Goal: Check status: Check status

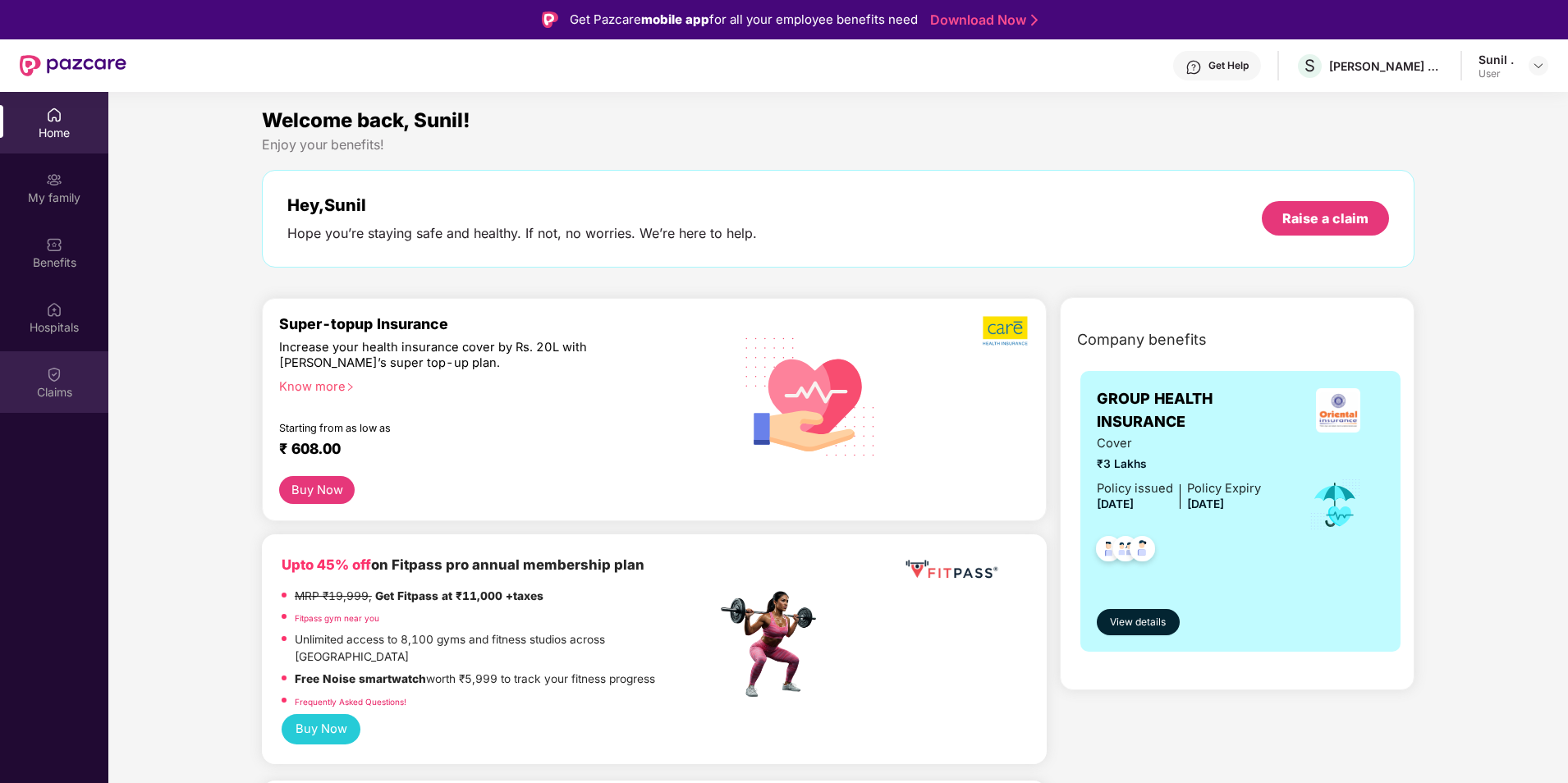
click at [53, 388] on div "Claims" at bounding box center [54, 392] width 109 height 16
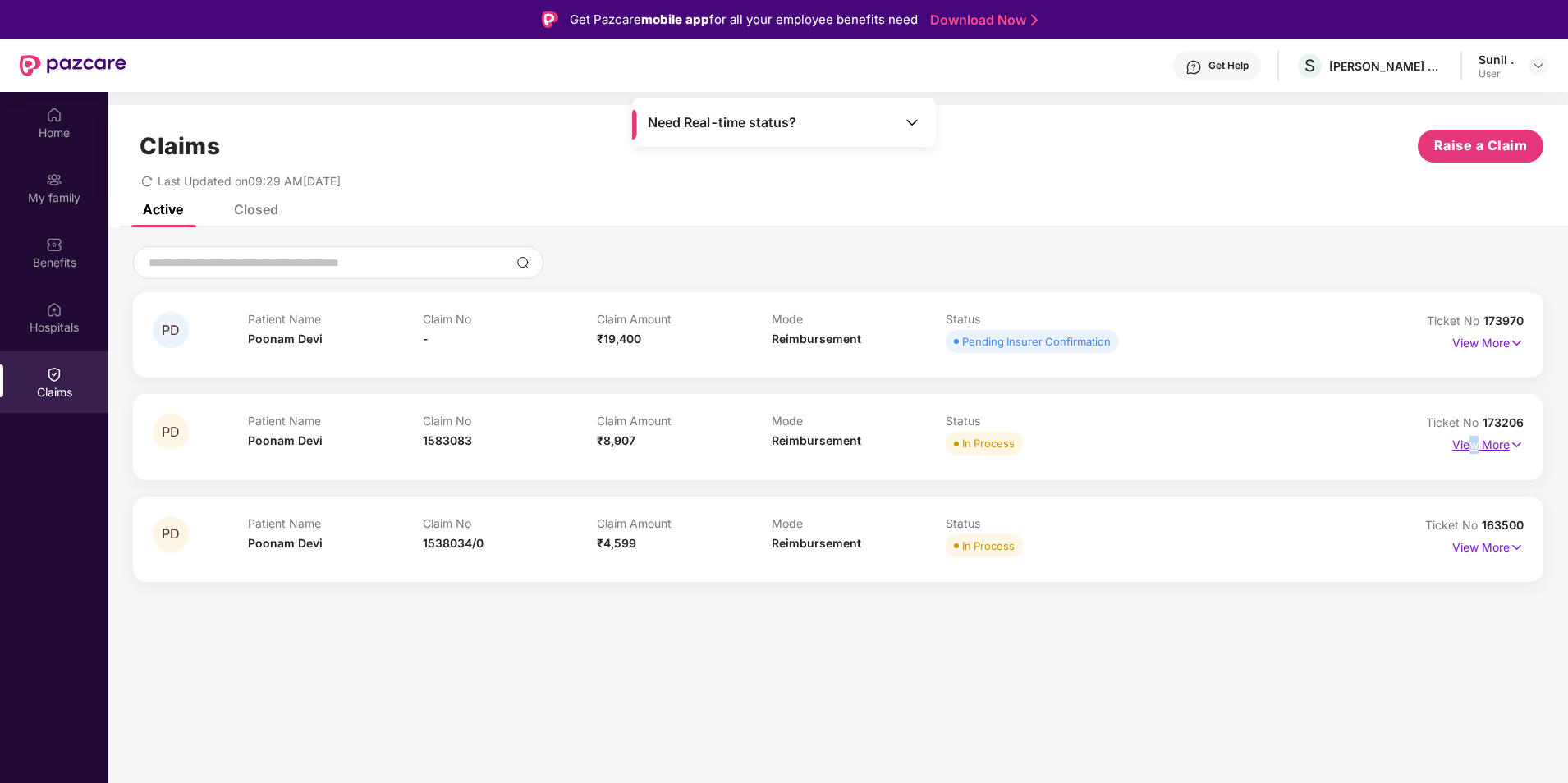
click at [1475, 443] on p "View More" at bounding box center [1488, 443] width 72 height 22
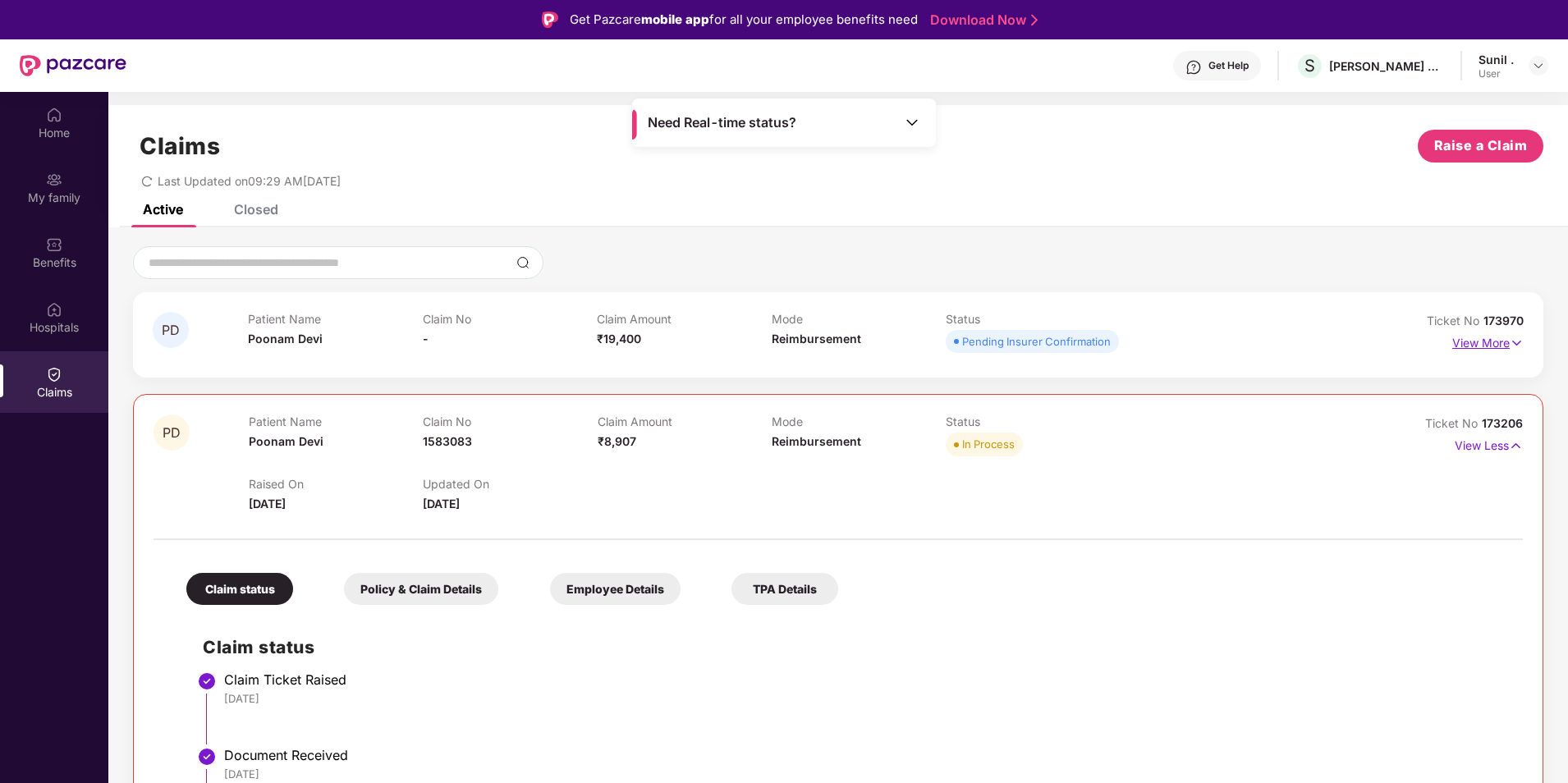
click at [1484, 342] on p "View More" at bounding box center [1488, 341] width 72 height 22
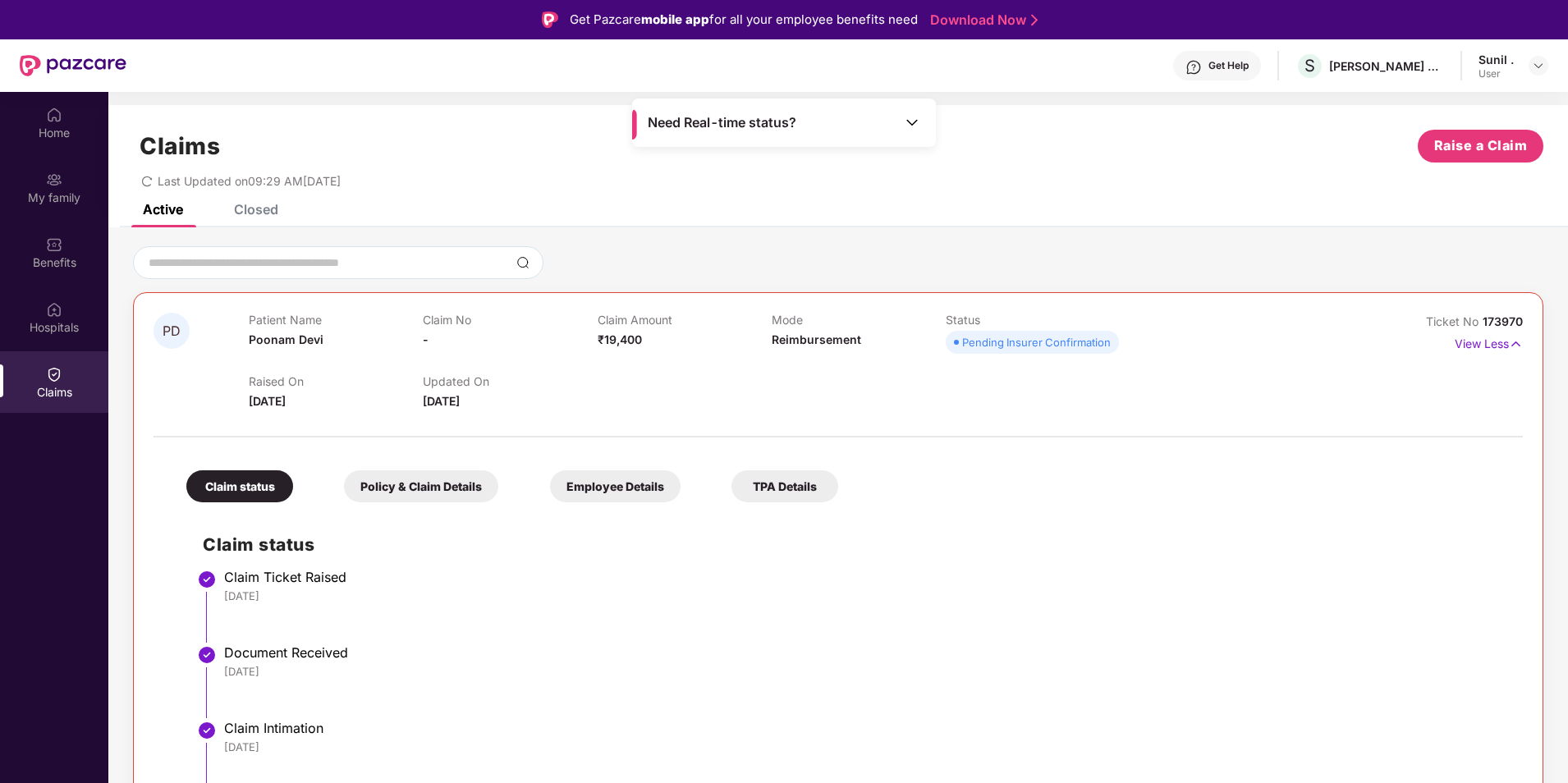
click at [255, 214] on div "Closed" at bounding box center [256, 209] width 44 height 16
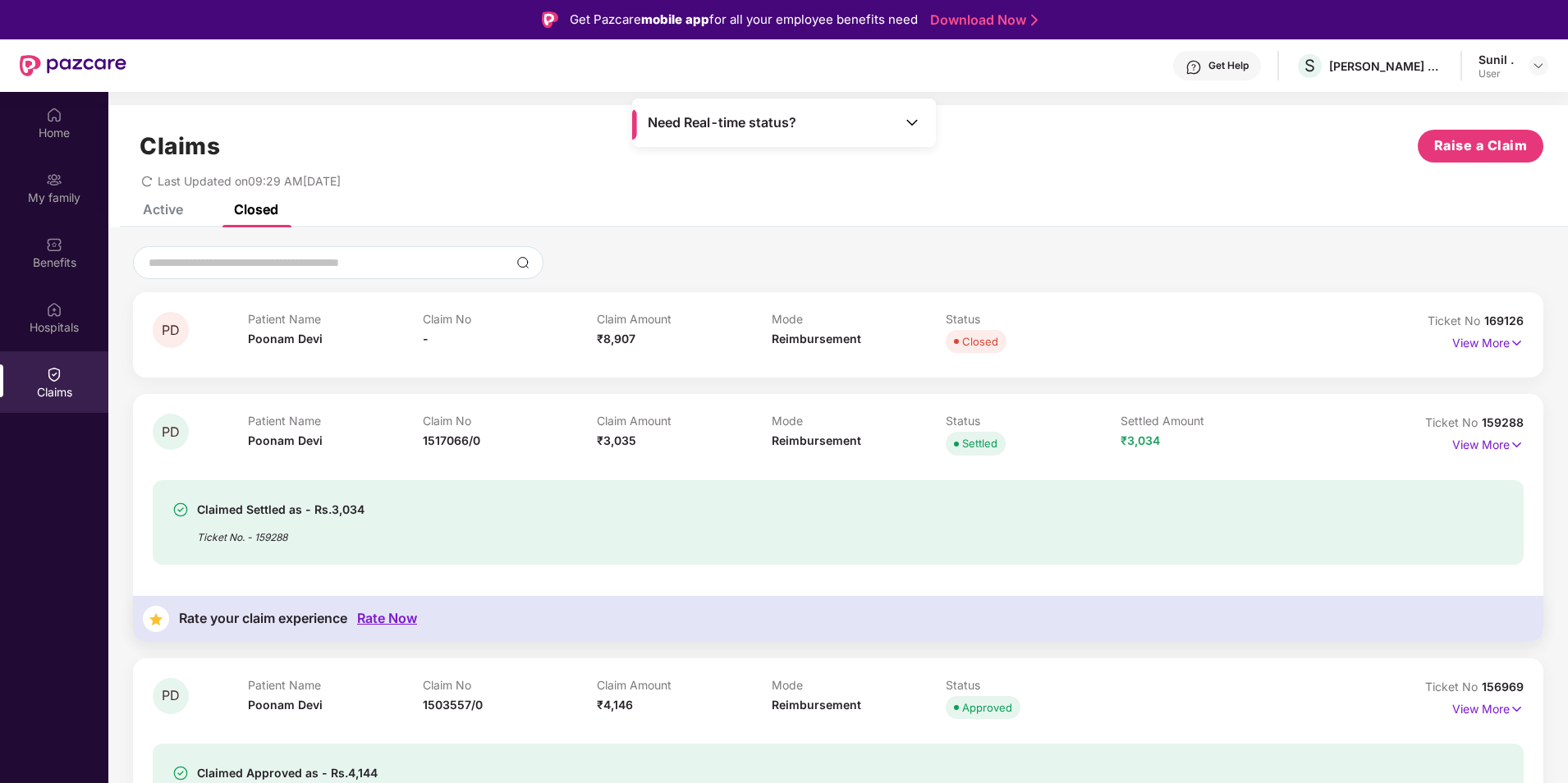
click at [174, 208] on div "Active" at bounding box center [162, 209] width 40 height 16
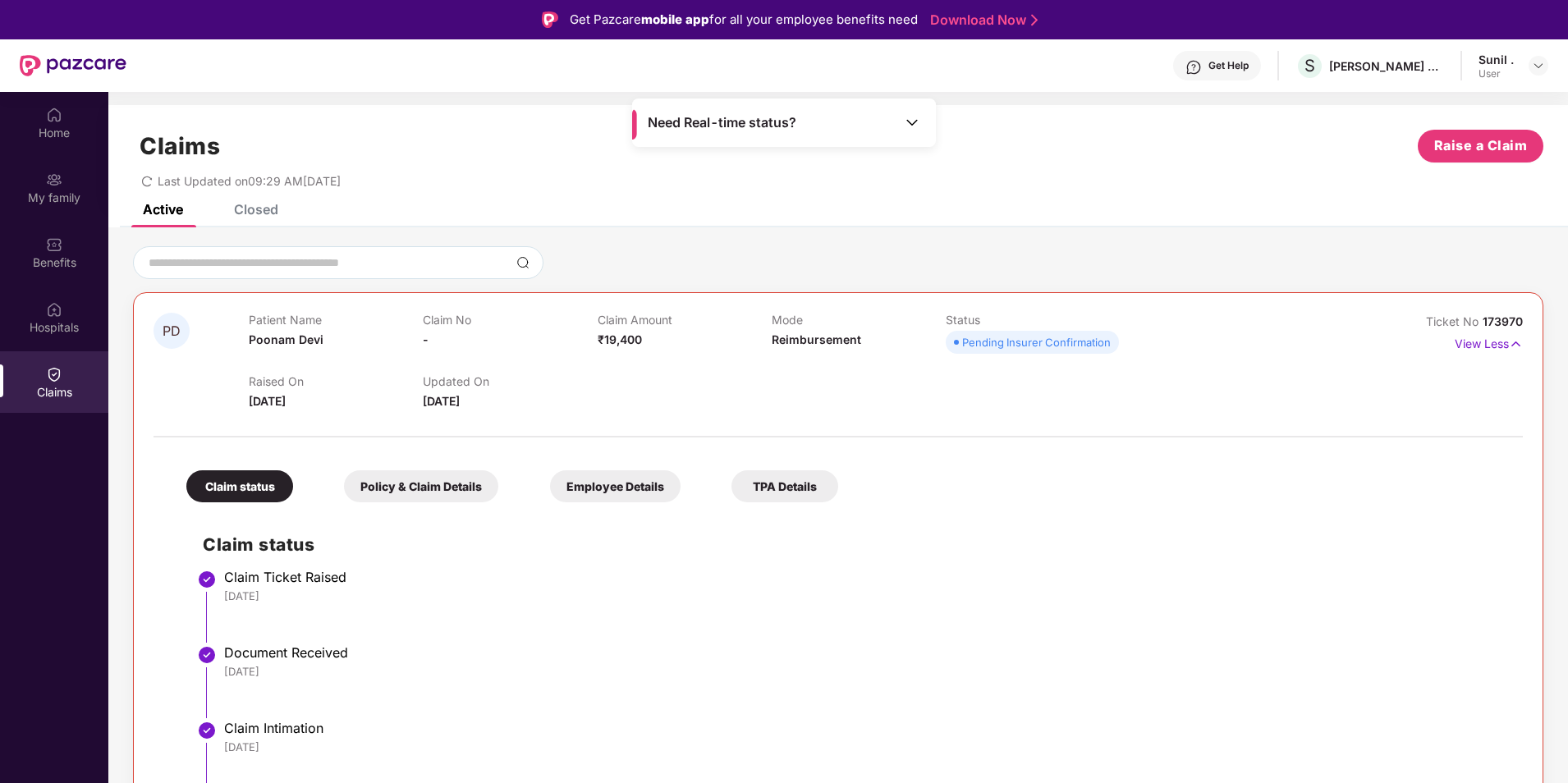
drag, startPoint x: 70, startPoint y: 123, endPoint x: 80, endPoint y: 154, distance: 32.6
click at [70, 122] on div "Home" at bounding box center [54, 123] width 109 height 62
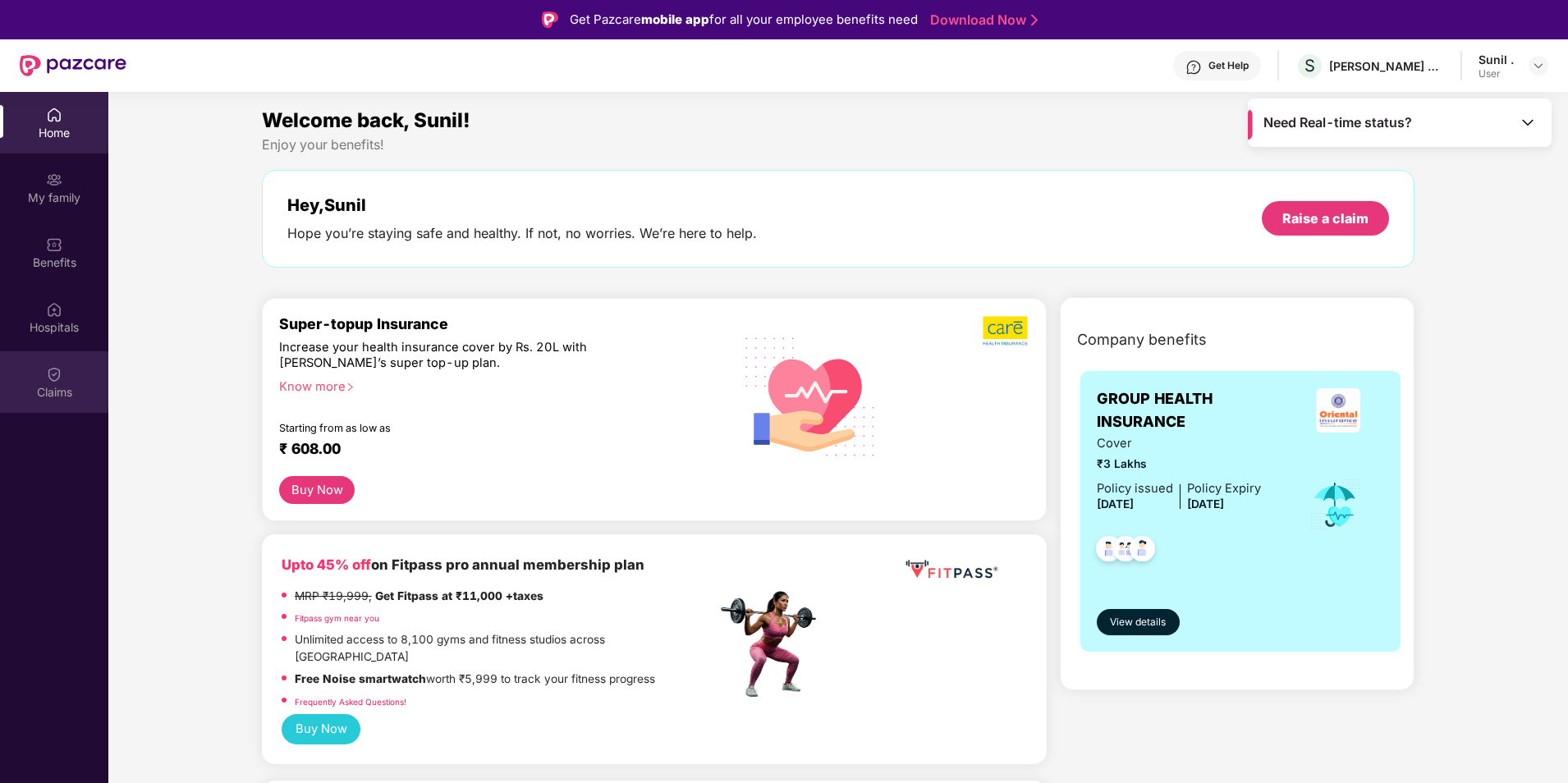
click at [63, 380] on div "Claims" at bounding box center [54, 382] width 109 height 62
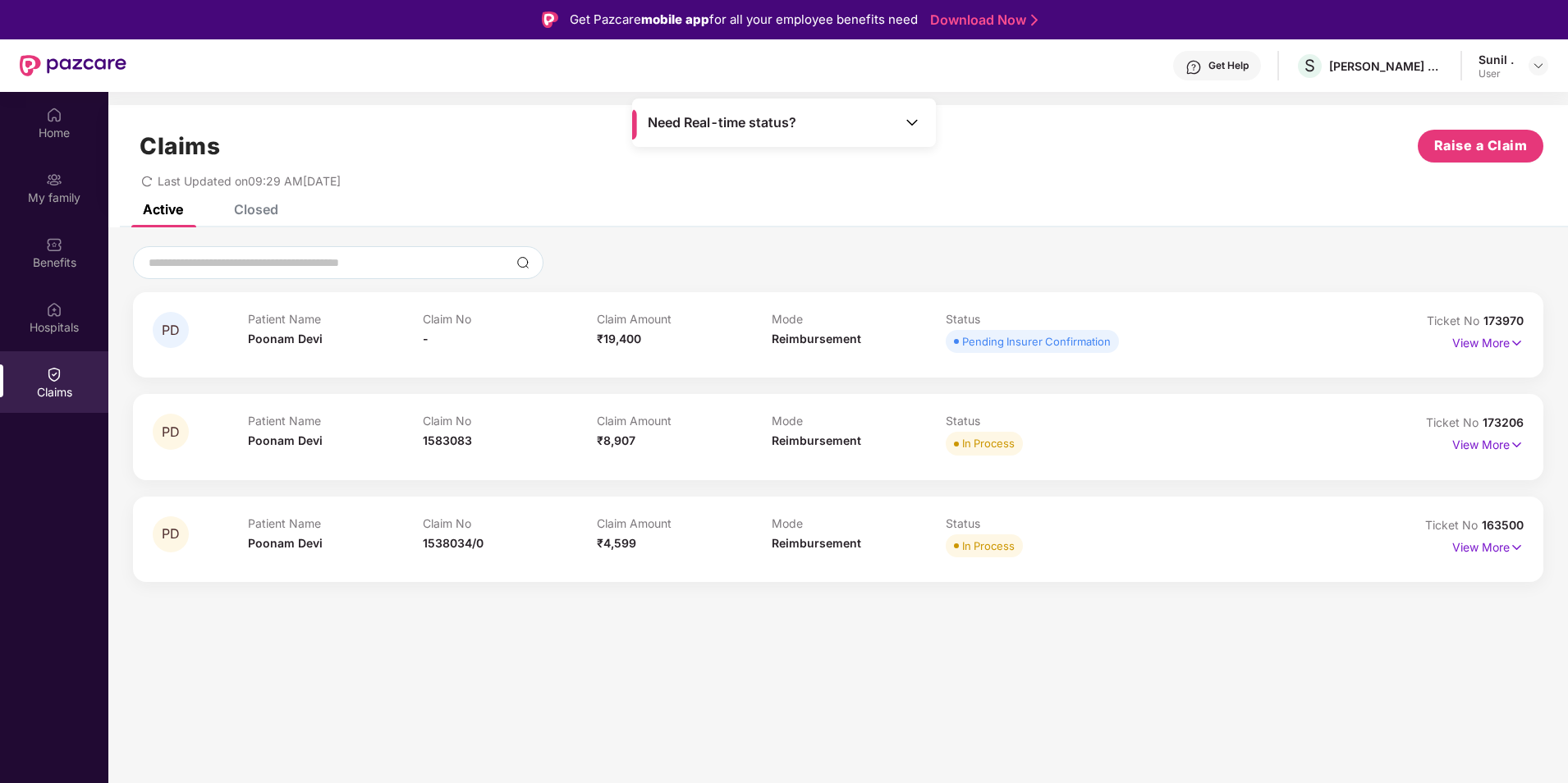
click at [269, 212] on div "Closed" at bounding box center [256, 209] width 44 height 16
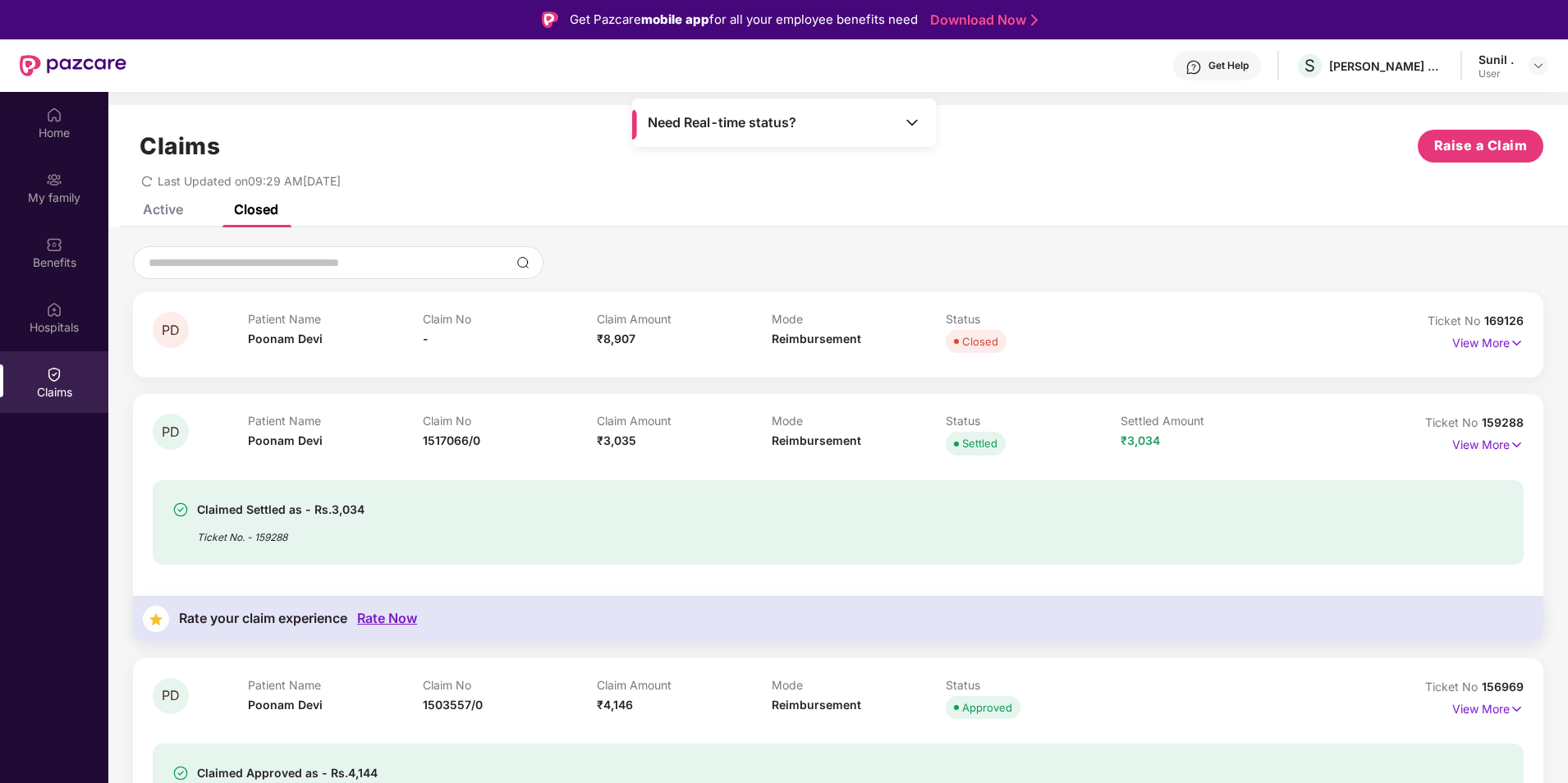
click at [150, 204] on div "Active" at bounding box center [162, 209] width 40 height 16
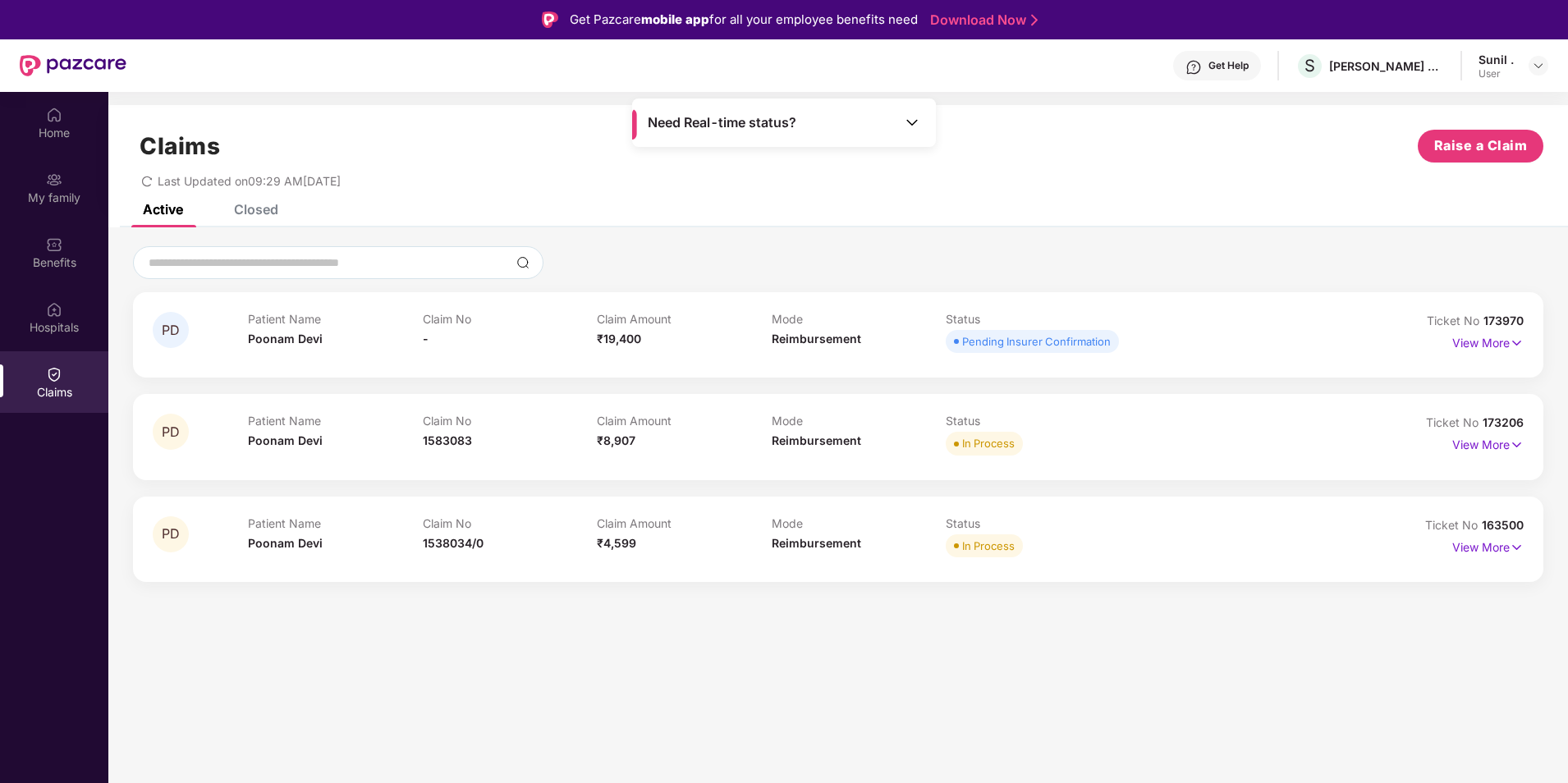
click at [1492, 558] on div "View More" at bounding box center [1488, 547] width 72 height 26
click at [1488, 552] on p "View More" at bounding box center [1488, 545] width 72 height 22
